Goal: Entertainment & Leisure: Consume media (video, audio)

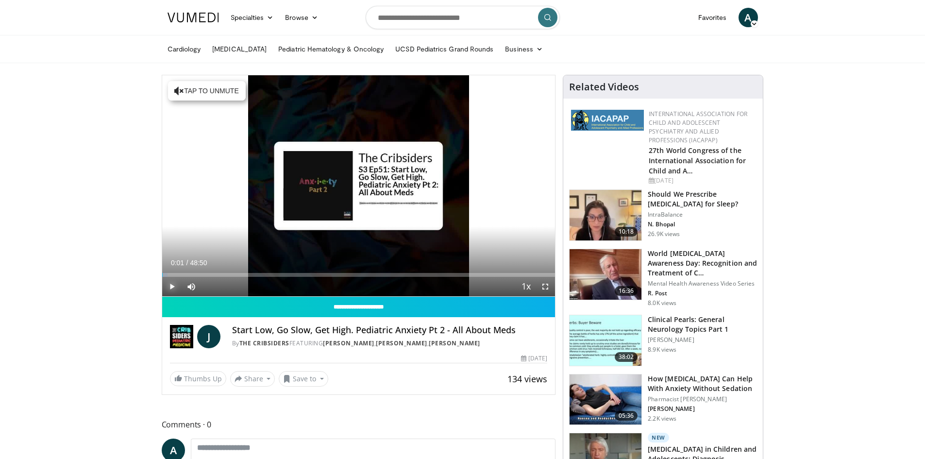
click at [171, 284] on span "Video Player" at bounding box center [171, 286] width 19 height 19
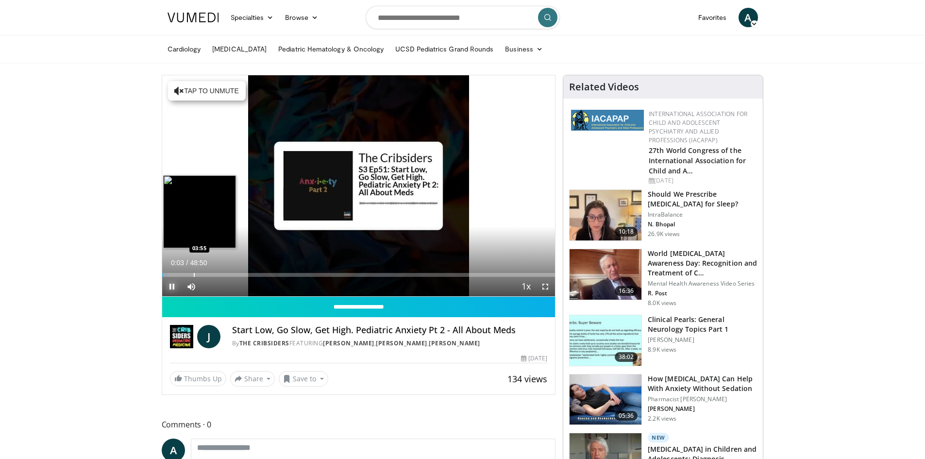
click at [194, 275] on div "Progress Bar" at bounding box center [194, 275] width 1 height 4
click at [182, 275] on div "Progress Bar" at bounding box center [182, 275] width 1 height 4
click at [171, 274] on div "Progress Bar" at bounding box center [171, 275] width 1 height 4
click at [184, 275] on div "03:14" at bounding box center [175, 275] width 26 height 4
click at [196, 273] on div "Loaded : 12.61% 04:16 04:16" at bounding box center [358, 275] width 393 height 4
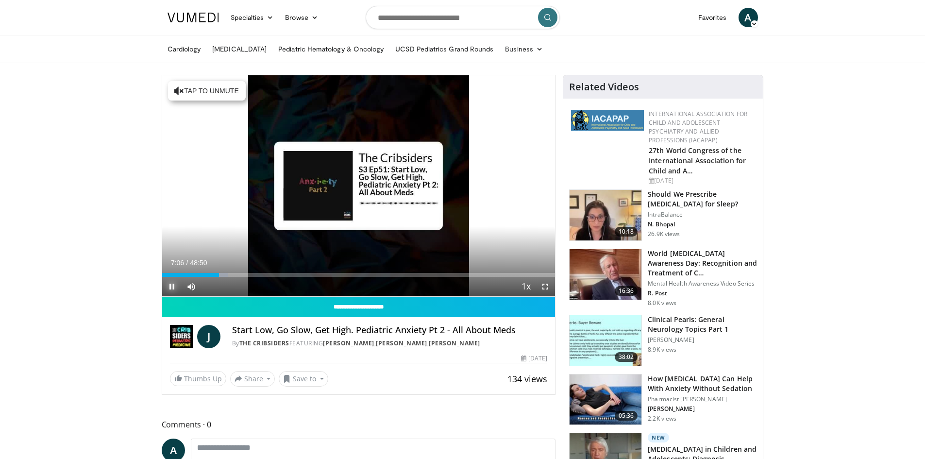
click at [168, 285] on span "Video Player" at bounding box center [171, 286] width 19 height 19
click at [173, 284] on span "Video Player" at bounding box center [171, 286] width 19 height 19
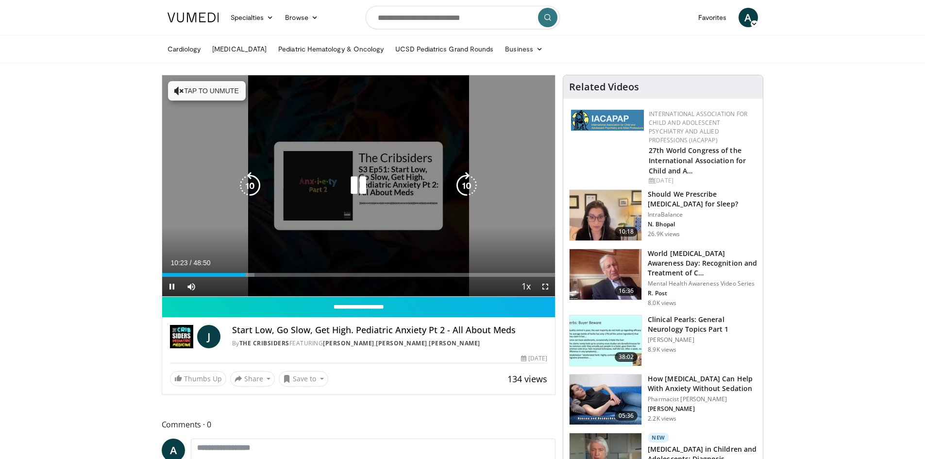
click at [355, 187] on icon "Video Player" at bounding box center [358, 185] width 27 height 27
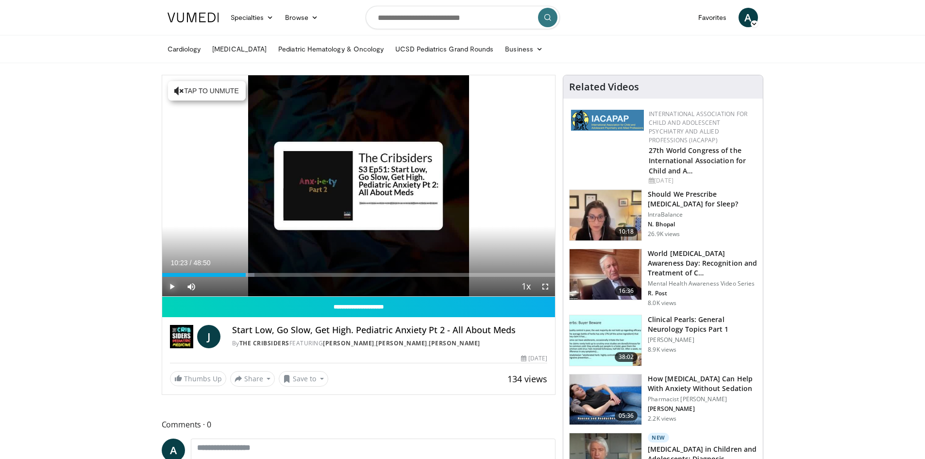
click at [174, 284] on span "Video Player" at bounding box center [171, 286] width 19 height 19
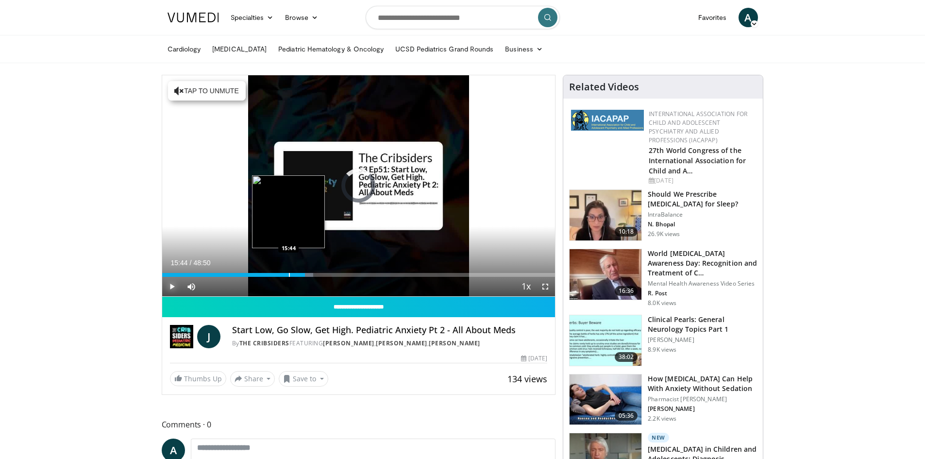
click at [289, 274] on div "Progress Bar" at bounding box center [289, 275] width 1 height 4
click at [293, 274] on div "Progress Bar" at bounding box center [293, 275] width 1 height 4
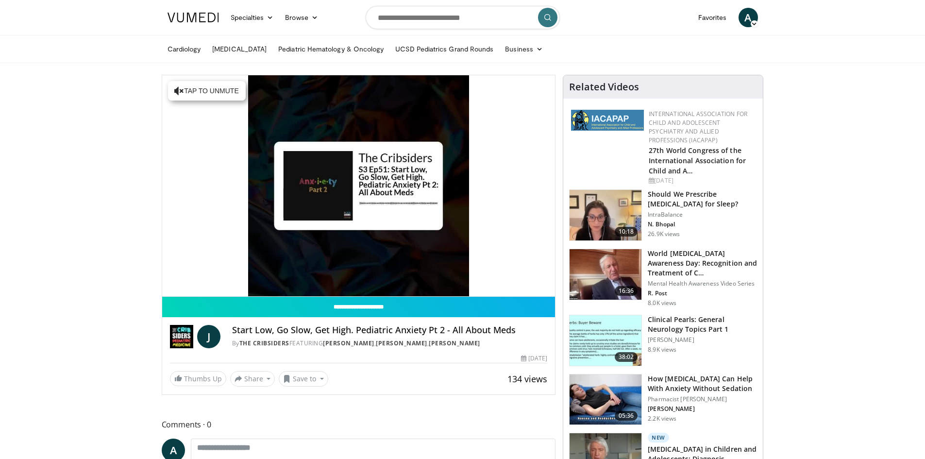
click at [295, 276] on div "10 seconds Tap to unmute" at bounding box center [358, 185] width 393 height 221
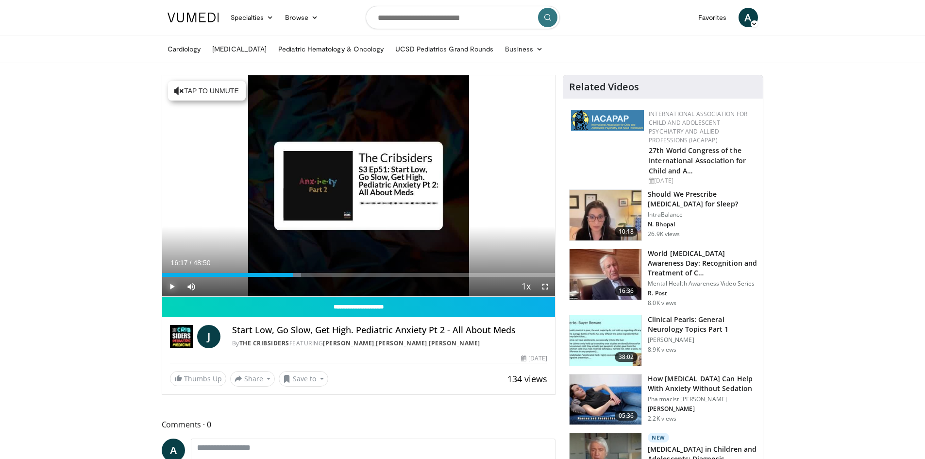
click at [174, 287] on span "Video Player" at bounding box center [171, 286] width 19 height 19
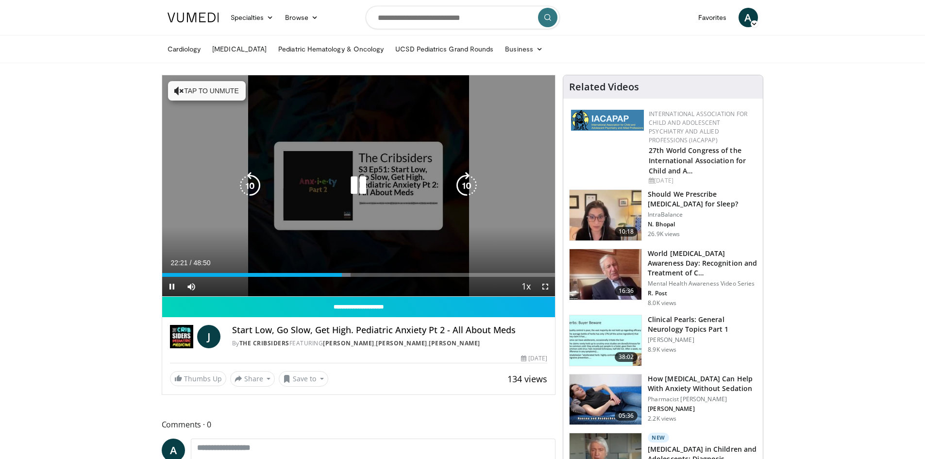
click at [360, 184] on icon "Video Player" at bounding box center [358, 185] width 27 height 27
click at [359, 182] on icon "Video Player" at bounding box center [358, 185] width 27 height 27
click at [357, 186] on icon "Video Player" at bounding box center [358, 185] width 27 height 27
click at [169, 284] on span "Video Player" at bounding box center [171, 286] width 19 height 19
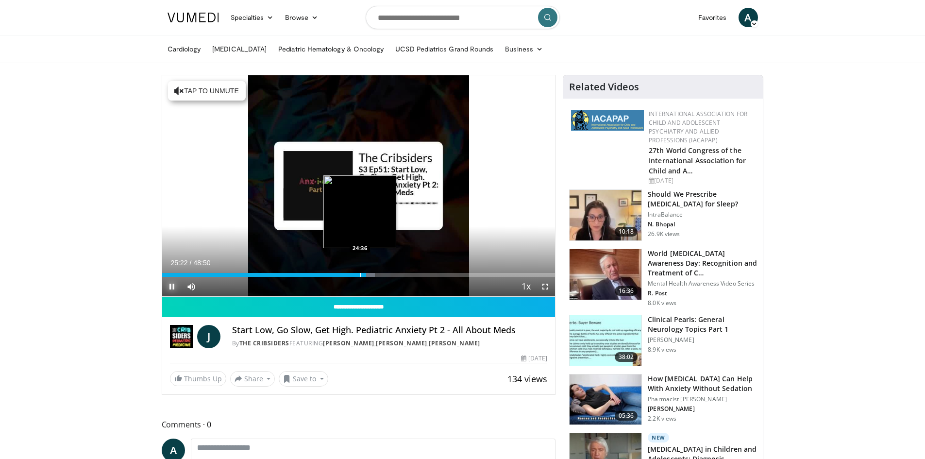
click at [359, 273] on div "25:22" at bounding box center [264, 275] width 204 height 4
click at [350, 274] on video-js "**********" at bounding box center [358, 185] width 393 height 221
click at [353, 273] on div "Progress Bar" at bounding box center [353, 275] width 1 height 4
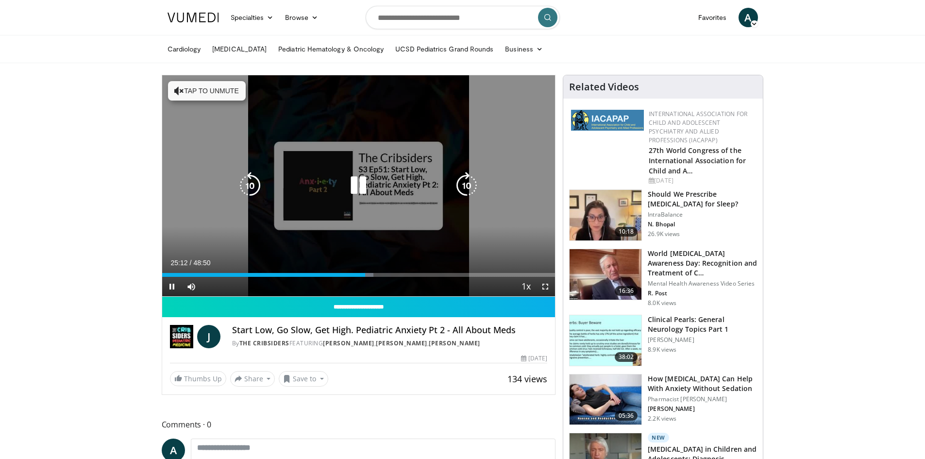
click at [355, 188] on icon "Video Player" at bounding box center [358, 185] width 27 height 27
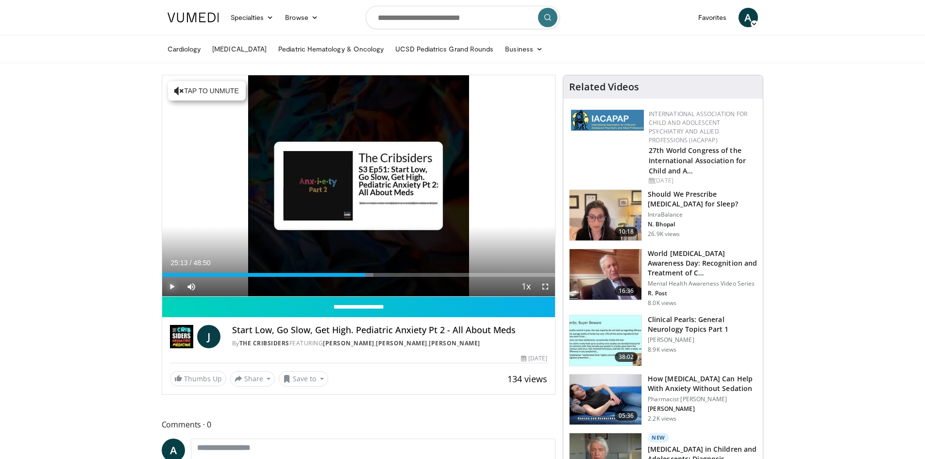
click at [175, 284] on span "Video Player" at bounding box center [171, 286] width 19 height 19
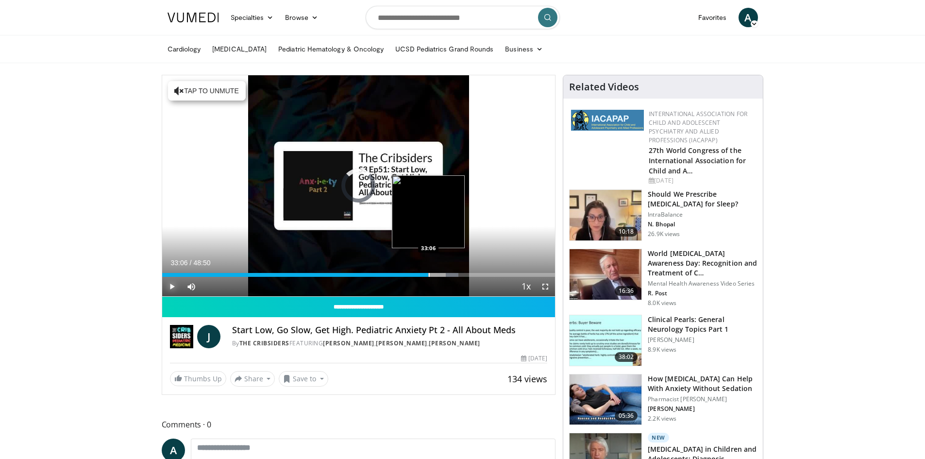
click at [429, 275] on div "Progress Bar" at bounding box center [429, 275] width 1 height 4
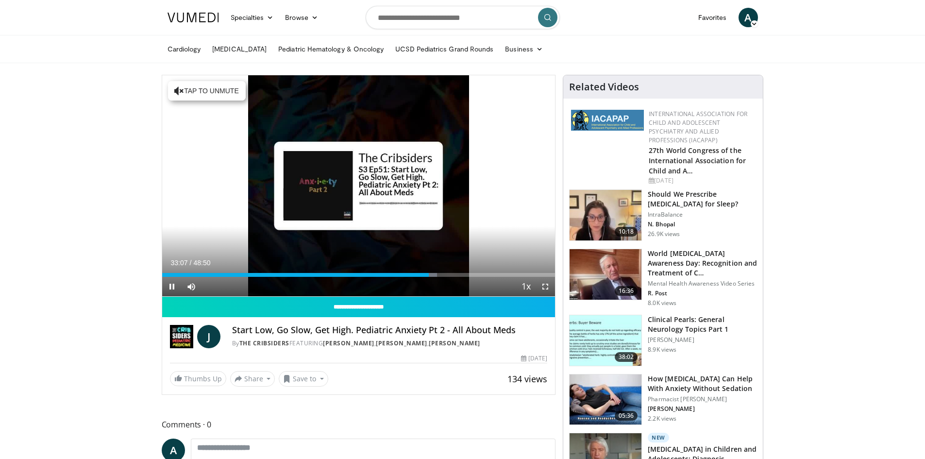
click at [420, 277] on div "Current Time 33:07 / Duration 48:50 Pause Skip Backward Skip Forward Mute 54% L…" at bounding box center [358, 286] width 393 height 19
click at [423, 275] on div "Progress Bar" at bounding box center [423, 275] width 1 height 4
click at [417, 275] on div "Progress Bar" at bounding box center [417, 275] width 1 height 4
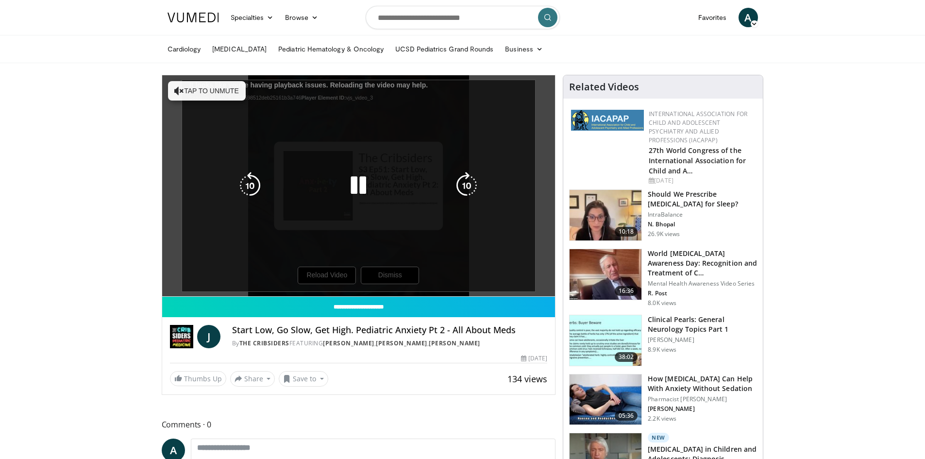
click at [348, 279] on div "10 seconds Tap to unmute" at bounding box center [358, 185] width 393 height 221
click at [356, 187] on icon "Video Player" at bounding box center [358, 185] width 27 height 27
click at [343, 273] on div "10 seconds Tap to unmute" at bounding box center [358, 185] width 393 height 221
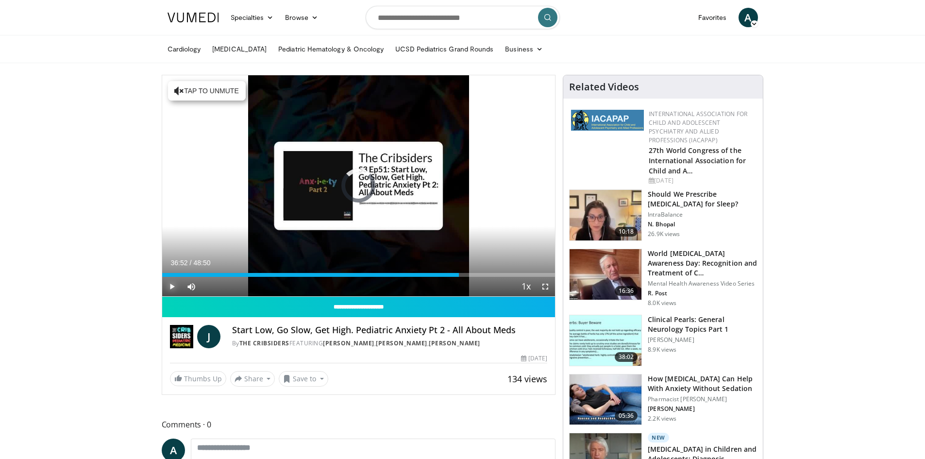
click at [169, 286] on span "Video Player" at bounding box center [171, 286] width 19 height 19
